Goal: Task Accomplishment & Management: Manage account settings

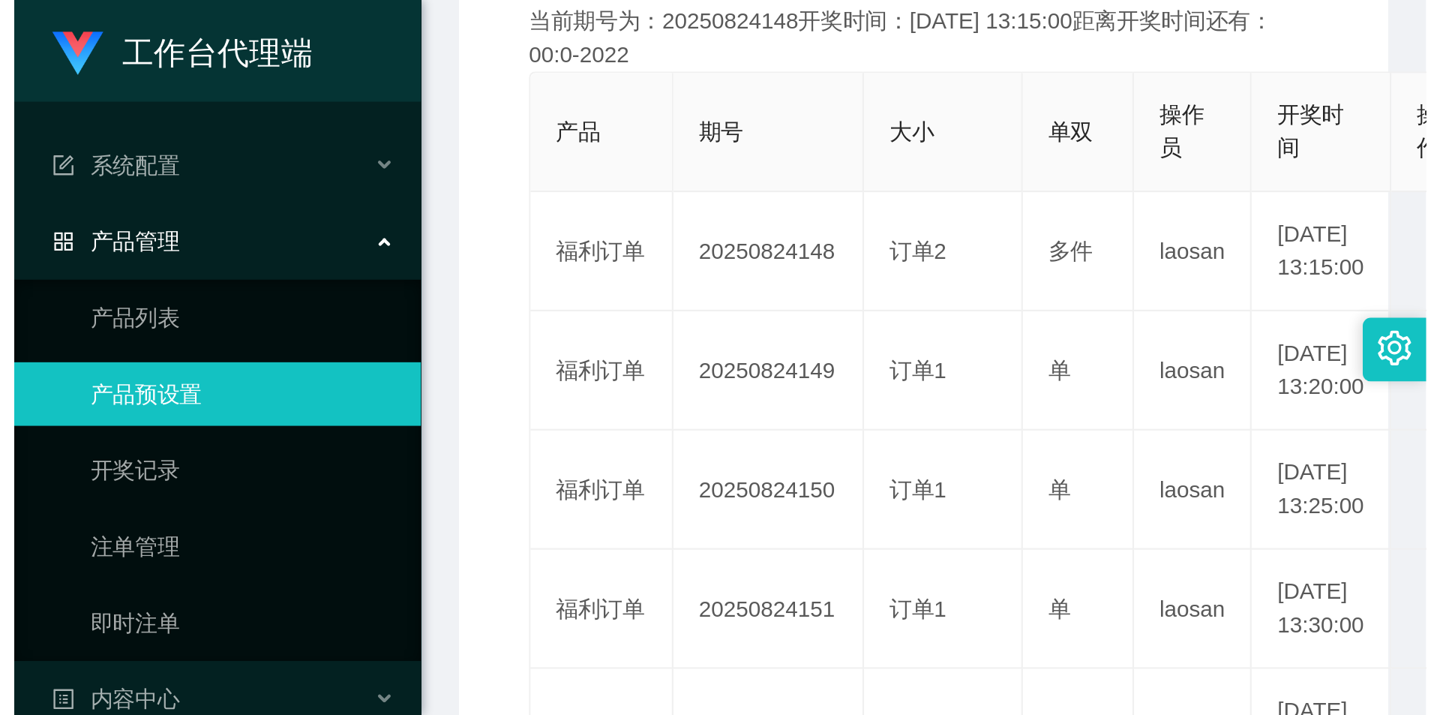
scroll to position [239, 0]
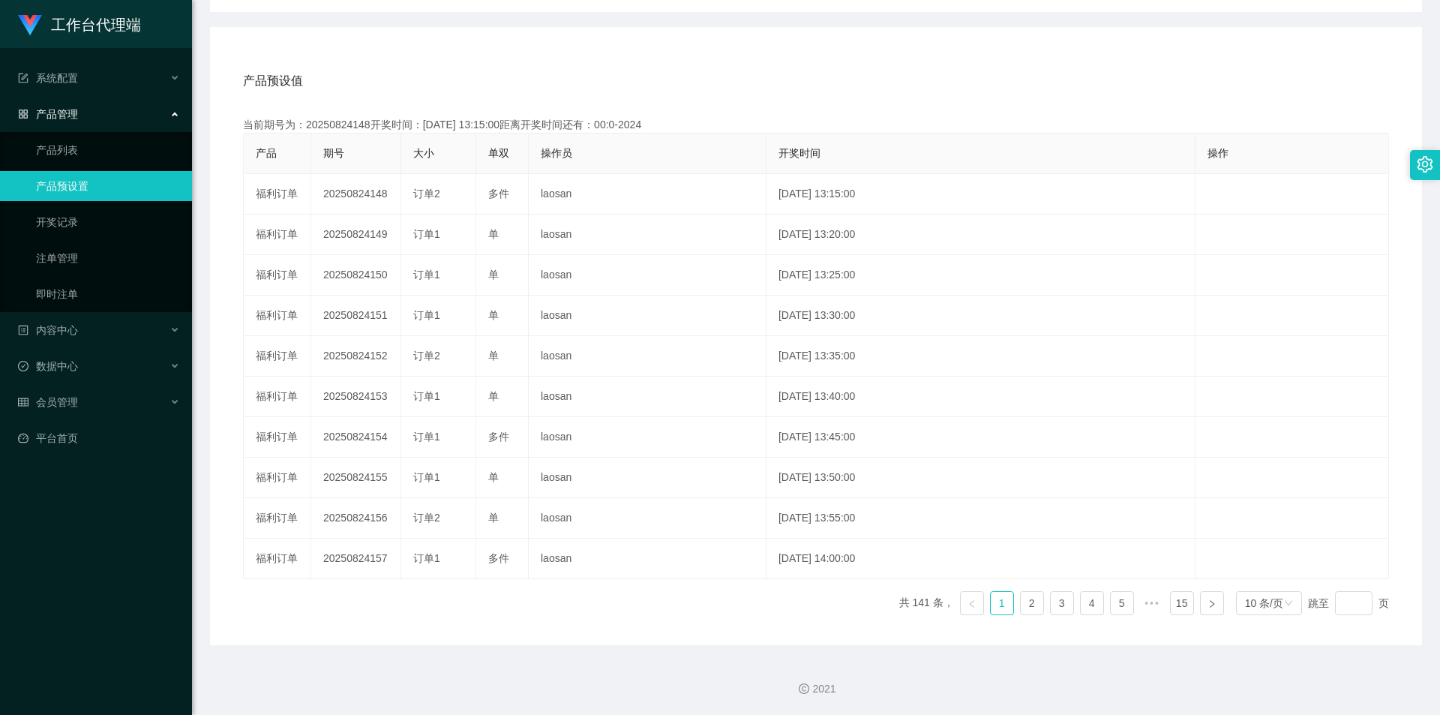
type button "k3tbw"
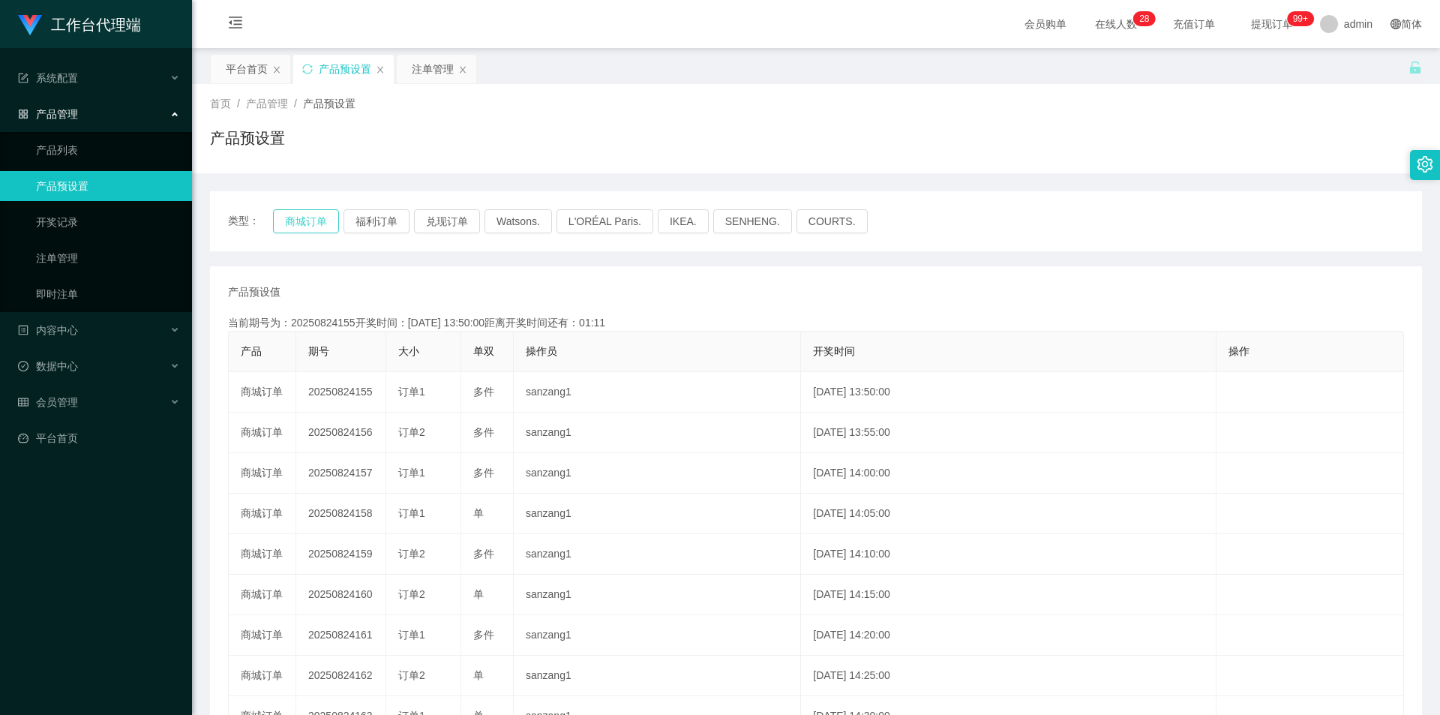
click at [321, 220] on button "商城订单" at bounding box center [306, 221] width 66 height 24
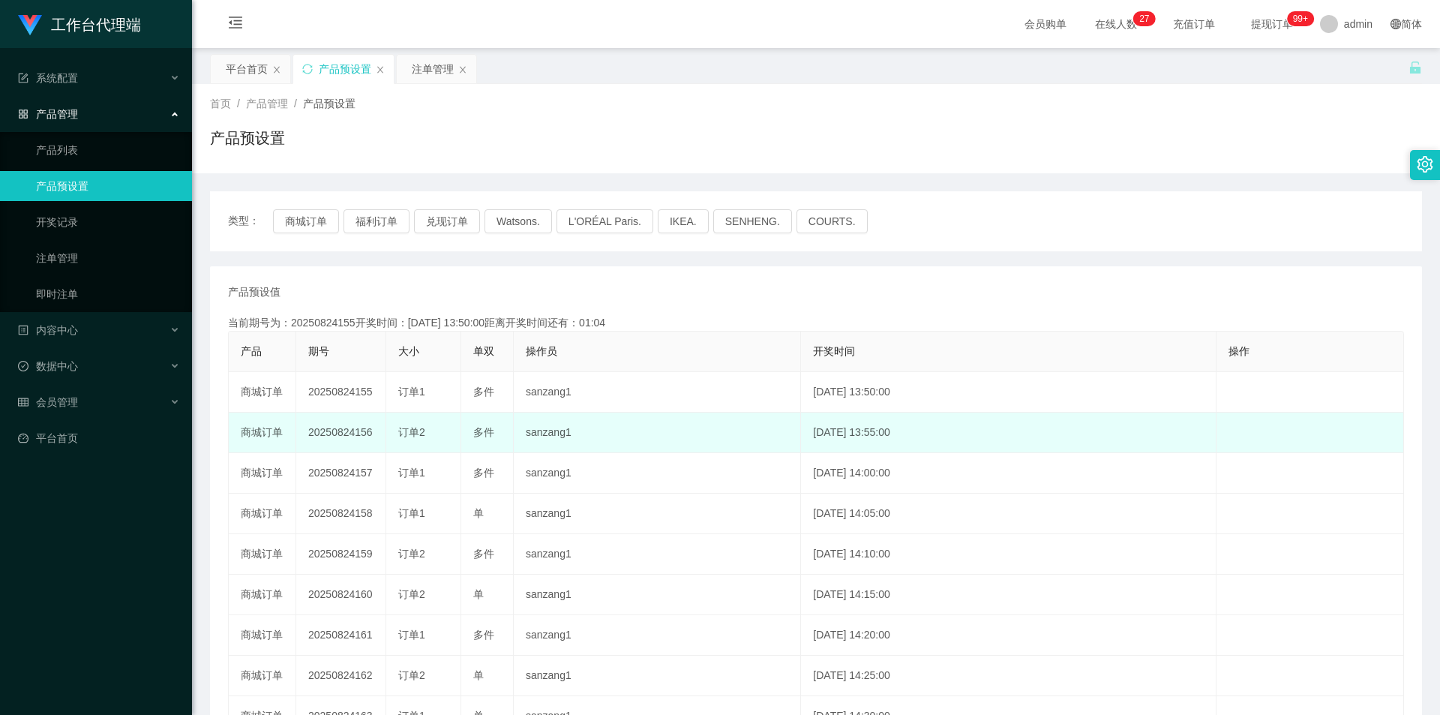
drag, startPoint x: 299, startPoint y: 433, endPoint x: 376, endPoint y: 431, distance: 76.5
click at [376, 431] on td "20250824156" at bounding box center [341, 432] width 90 height 40
copy td "20250824156"
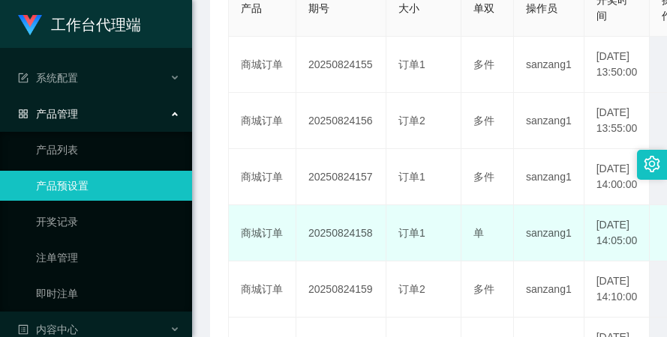
scroll to position [375, 0]
